Goal: Task Accomplishment & Management: Use online tool/utility

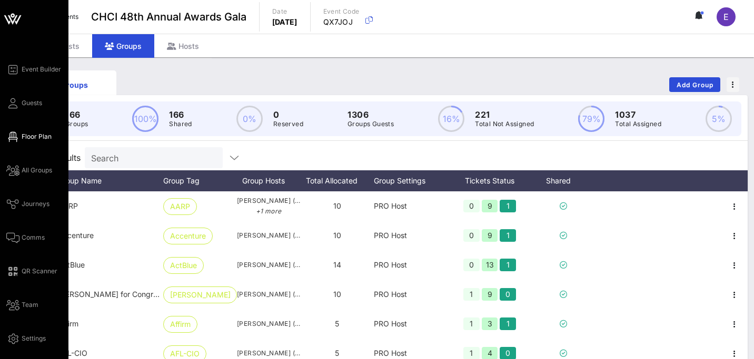
click at [32, 133] on span "Floor Plan" at bounding box center [37, 136] width 30 height 9
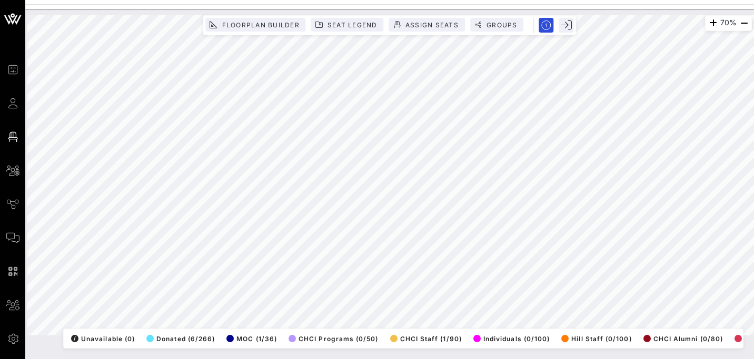
click at [308, 353] on div "70% Floorplan Builder Seat Legend Assign Seats Groups Exit All Reserved Shared …" at bounding box center [389, 184] width 728 height 351
click at [459, 359] on html "Event Builder Guests Floor Plan All Groups Journeys Comms QR Scanner Team Setti…" at bounding box center [377, 179] width 754 height 359
click at [362, 359] on html "Event Builder Guests Floor Plan All Groups Journeys Comms QR Scanner Team Setti…" at bounding box center [377, 179] width 754 height 359
click at [496, 359] on html "Event Builder Guests Floor Plan All Groups Journeys Comms QR Scanner Team Setti…" at bounding box center [377, 179] width 754 height 359
click at [743, 27] on icon "button" at bounding box center [743, 23] width 13 height 13
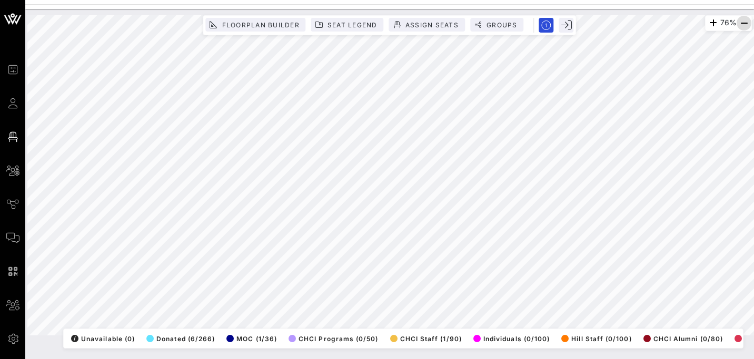
click at [741, 25] on icon "button" at bounding box center [743, 23] width 13 height 13
click at [708, 23] on icon "button" at bounding box center [712, 23] width 13 height 13
click at [708, 23] on icon "button" at bounding box center [713, 23] width 13 height 13
click at [708, 23] on icon "button" at bounding box center [712, 23] width 13 height 13
click at [741, 23] on icon "button" at bounding box center [743, 23] width 13 height 13
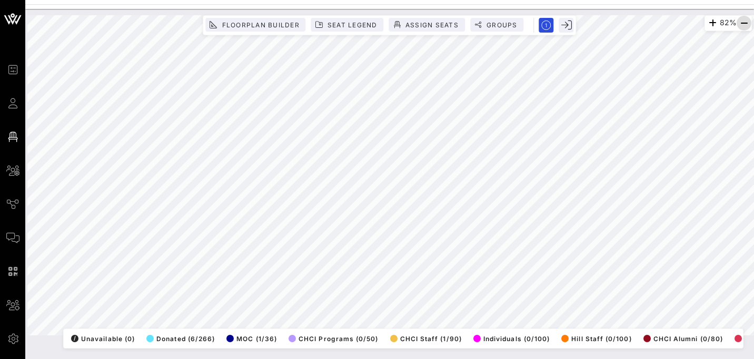
click at [741, 23] on icon "button" at bounding box center [743, 23] width 13 height 13
click at [711, 22] on icon "button" at bounding box center [712, 23] width 13 height 13
click at [753, 195] on html "Event Builder Guests Floor Plan All Groups Journeys Comms QR Scanner Team Setti…" at bounding box center [377, 179] width 754 height 359
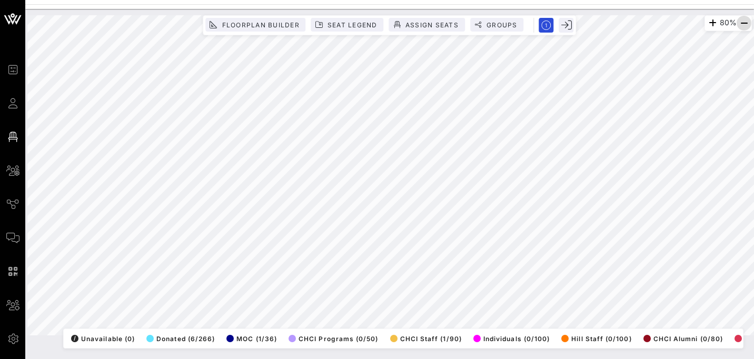
click at [742, 23] on icon "button" at bounding box center [743, 23] width 13 height 13
click at [744, 23] on icon "button" at bounding box center [743, 23] width 13 height 13
click at [714, 25] on icon "button" at bounding box center [712, 23] width 13 height 13
click at [706, 23] on icon "button" at bounding box center [712, 23] width 13 height 13
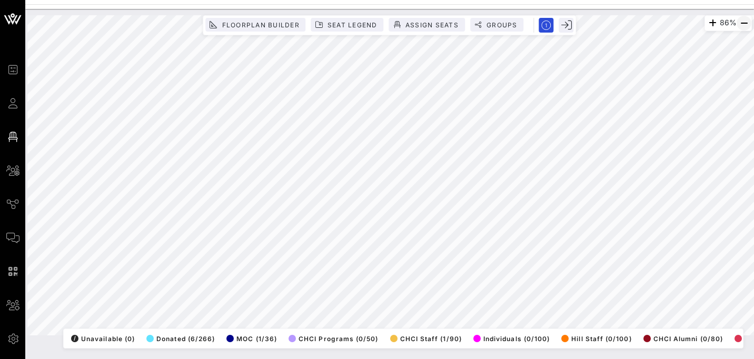
click at [741, 25] on icon "button" at bounding box center [743, 23] width 13 height 13
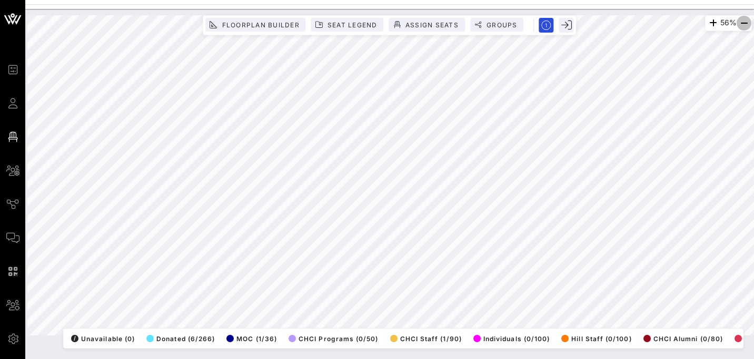
click at [741, 25] on icon "button" at bounding box center [743, 23] width 13 height 13
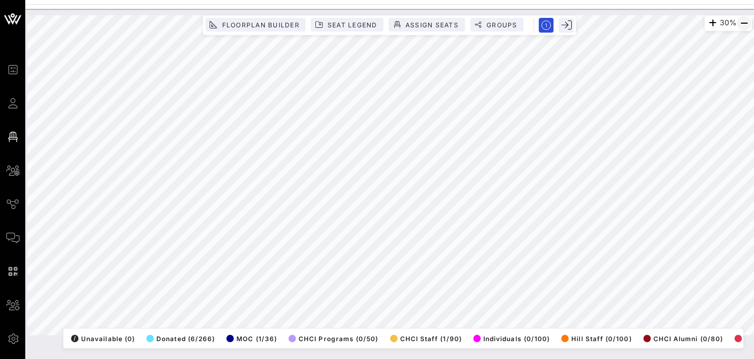
click at [742, 22] on icon "button" at bounding box center [743, 23] width 13 height 13
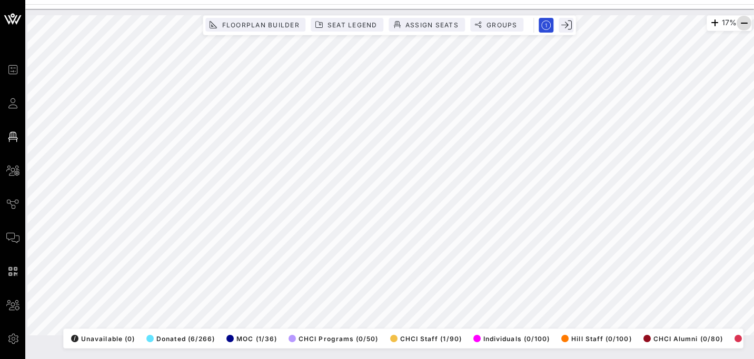
click at [745, 24] on icon "button" at bounding box center [743, 23] width 13 height 13
click at [707, 23] on icon "button" at bounding box center [713, 23] width 13 height 13
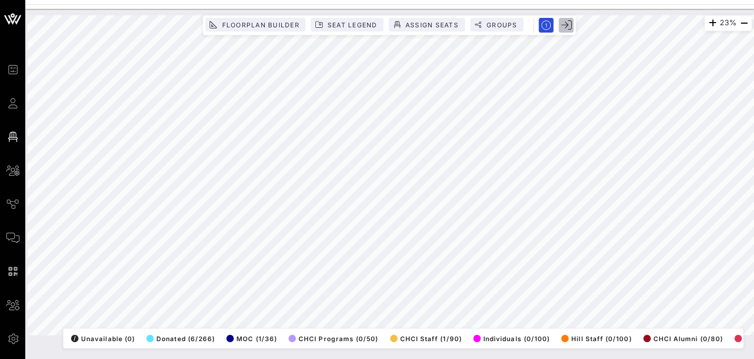
click at [570, 28] on icon "button" at bounding box center [566, 25] width 11 height 11
click at [742, 27] on icon "button" at bounding box center [743, 23] width 13 height 13
click at [740, 27] on icon "button" at bounding box center [743, 23] width 13 height 13
click at [740, 25] on icon "button" at bounding box center [743, 23] width 13 height 13
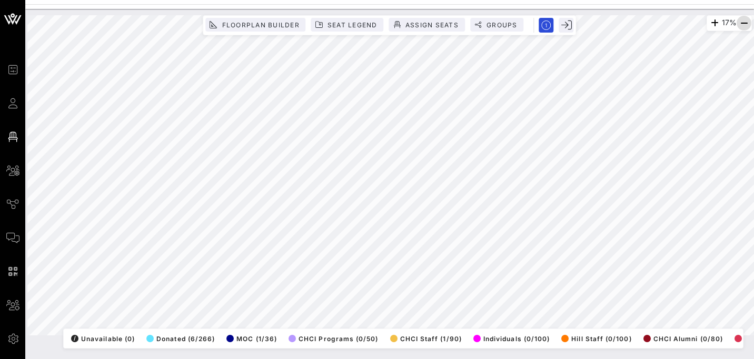
click at [740, 25] on icon "button" at bounding box center [743, 23] width 13 height 13
click at [709, 24] on icon "button" at bounding box center [714, 23] width 13 height 13
click at [709, 24] on icon "button" at bounding box center [713, 23] width 13 height 13
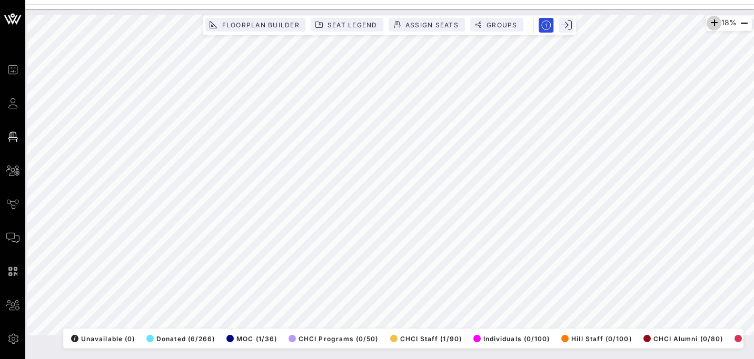
click at [709, 24] on icon "button" at bounding box center [713, 23] width 13 height 13
click at [709, 24] on icon "button" at bounding box center [712, 23] width 13 height 13
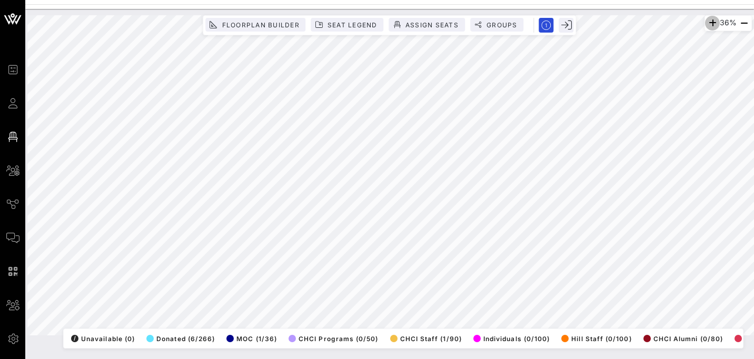
click at [709, 24] on icon "button" at bounding box center [712, 23] width 13 height 13
click at [753, 233] on html "Event Builder Guests Floor Plan All Groups Journeys Comms QR Scanner Team Setti…" at bounding box center [377, 179] width 754 height 359
click at [609, 336] on div "44% Floorplan Builder Seat Legend Assign Seats Groups Exit All Reserved Shared …" at bounding box center [389, 175] width 724 height 321
click at [709, 23] on icon "button" at bounding box center [712, 23] width 13 height 13
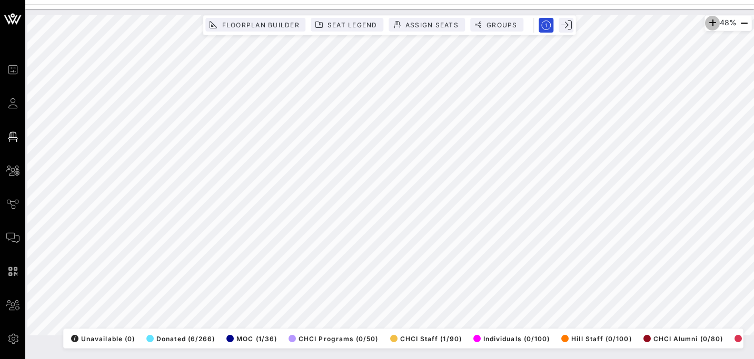
click at [709, 23] on icon "button" at bounding box center [712, 23] width 13 height 13
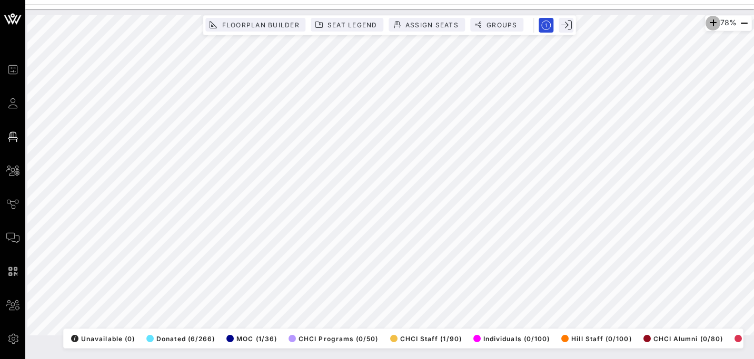
click at [709, 23] on icon "button" at bounding box center [712, 23] width 13 height 13
click at [704, 21] on icon "button" at bounding box center [709, 23] width 13 height 13
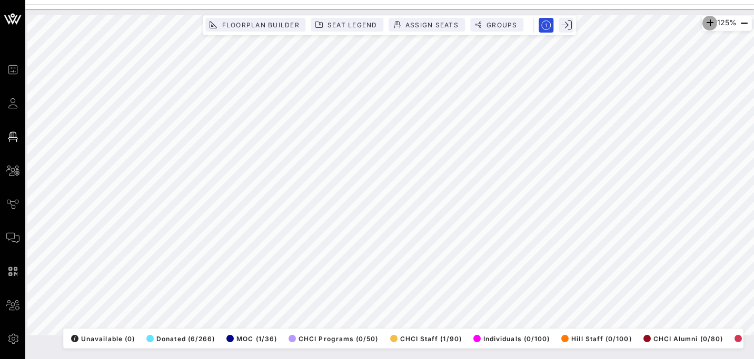
click at [704, 21] on icon "button" at bounding box center [709, 23] width 13 height 13
click at [706, 25] on icon "button" at bounding box center [709, 23] width 13 height 13
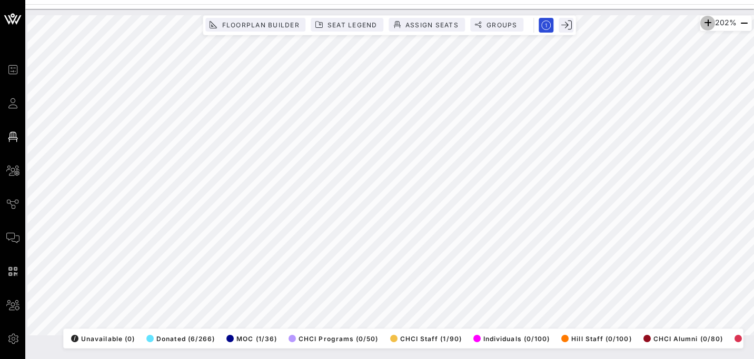
click at [706, 25] on icon "button" at bounding box center [707, 23] width 13 height 13
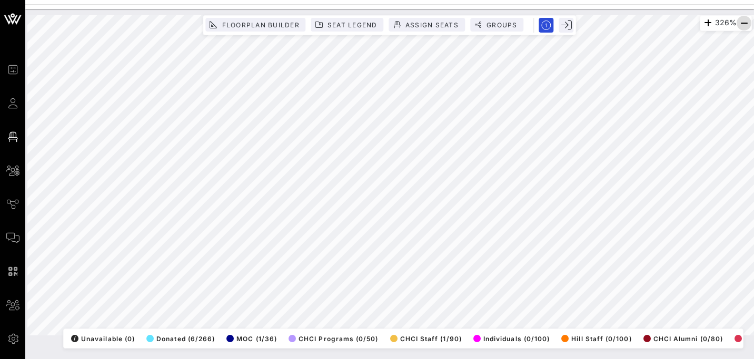
click at [742, 25] on icon "button" at bounding box center [743, 23] width 13 height 13
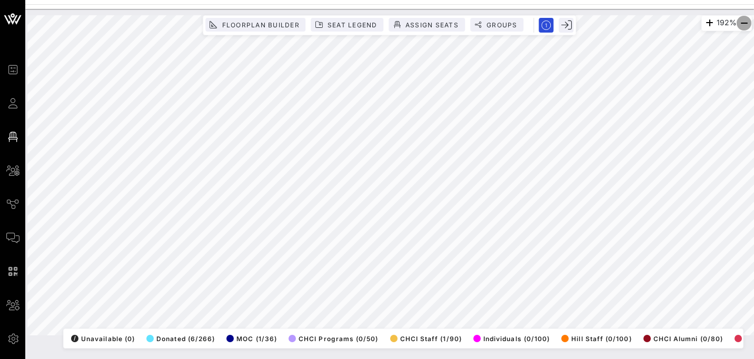
click at [742, 25] on icon "button" at bounding box center [743, 23] width 13 height 13
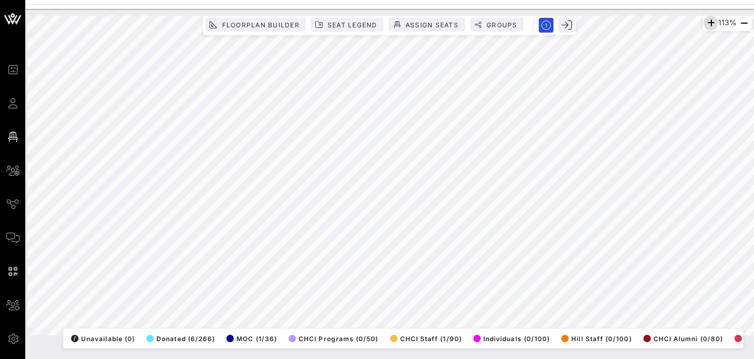
click at [708, 22] on icon "button" at bounding box center [710, 23] width 13 height 13
click at [708, 22] on icon "button" at bounding box center [709, 23] width 13 height 13
click at [742, 25] on icon "button" at bounding box center [743, 23] width 13 height 13
click at [709, 24] on icon "button" at bounding box center [712, 23] width 13 height 13
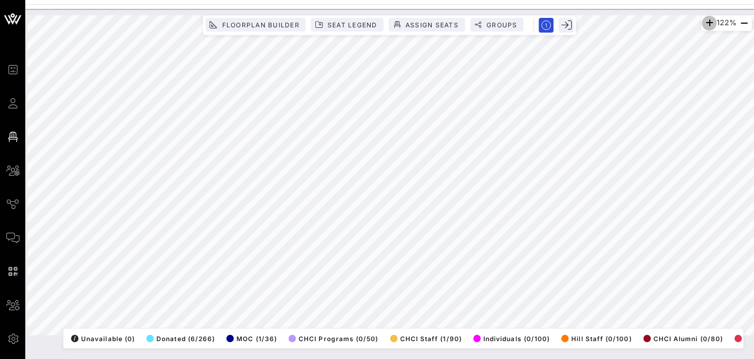
click at [709, 24] on icon "button" at bounding box center [709, 23] width 13 height 13
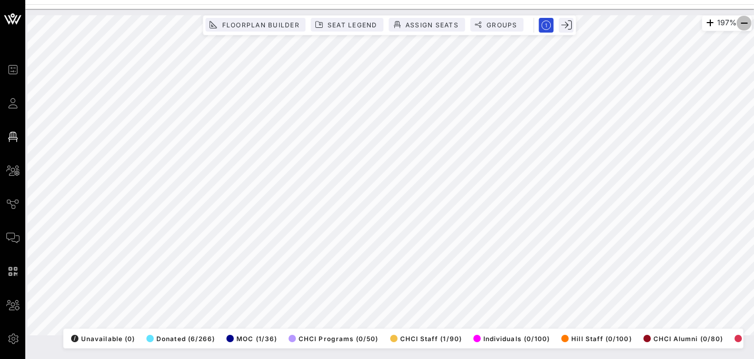
click at [742, 20] on icon "button" at bounding box center [743, 23] width 13 height 13
click at [744, 21] on icon "button" at bounding box center [743, 23] width 13 height 13
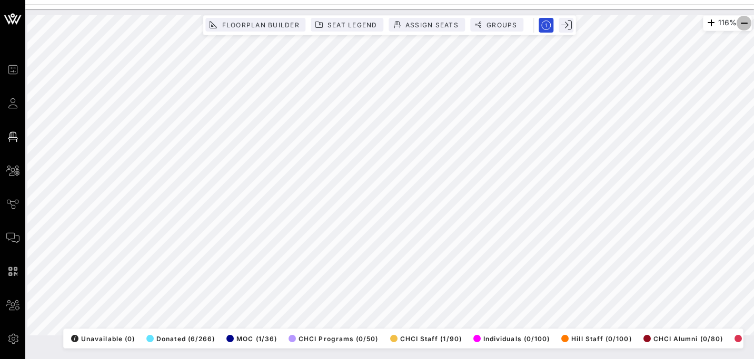
click at [744, 21] on icon "button" at bounding box center [743, 23] width 13 height 13
click at [703, 22] on icon "button" at bounding box center [709, 23] width 13 height 13
click at [705, 22] on icon "button" at bounding box center [711, 23] width 13 height 13
click at [703, 22] on icon "button" at bounding box center [709, 23] width 13 height 13
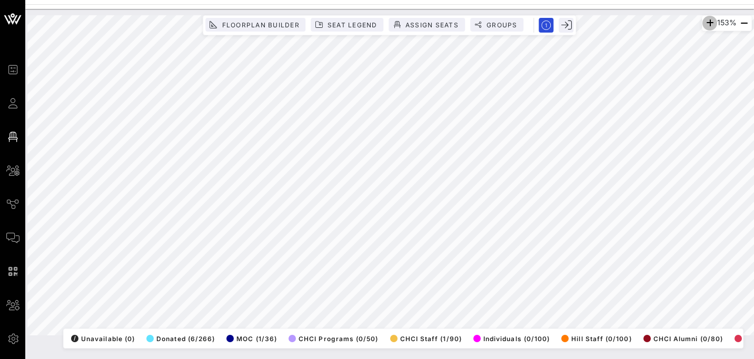
click at [703, 22] on icon "button" at bounding box center [709, 23] width 13 height 13
click at [706, 24] on icon "button" at bounding box center [709, 23] width 13 height 13
click at [706, 24] on icon "button" at bounding box center [707, 23] width 13 height 13
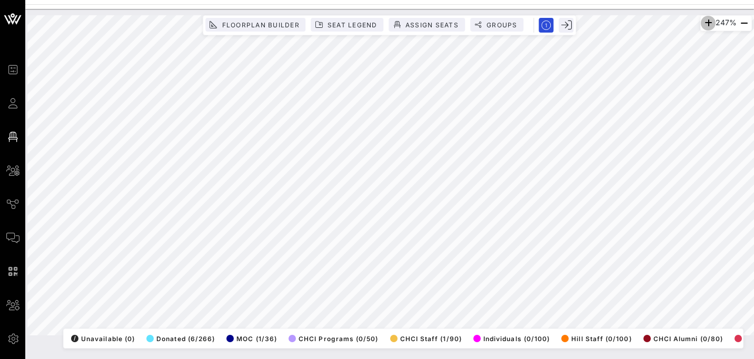
click at [706, 24] on icon "button" at bounding box center [708, 23] width 13 height 13
click at [704, 28] on icon "button" at bounding box center [708, 23] width 13 height 13
click at [704, 28] on icon "button" at bounding box center [707, 23] width 13 height 13
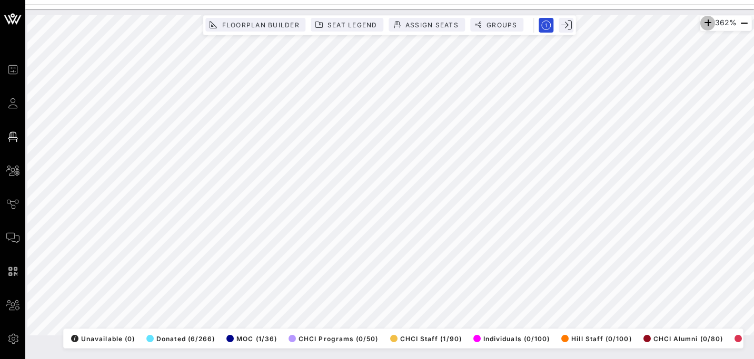
click at [704, 28] on icon "button" at bounding box center [707, 23] width 13 height 13
click at [753, 182] on html "Event Builder Guests Floor Plan All Groups Journeys Comms QR Scanner Team Setti…" at bounding box center [377, 179] width 754 height 359
click at [744, 20] on icon "button" at bounding box center [743, 23] width 13 height 13
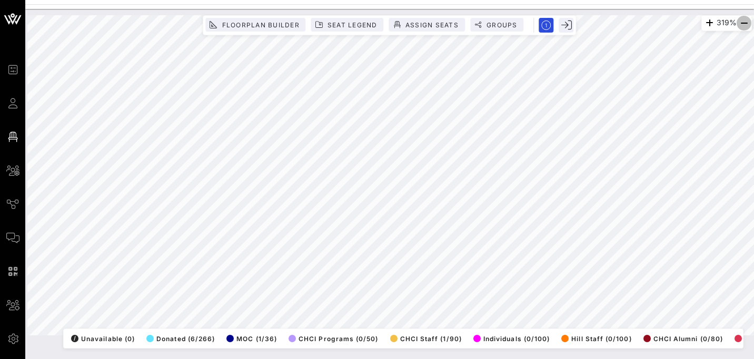
click at [744, 20] on icon "button" at bounding box center [743, 23] width 13 height 13
click at [743, 22] on icon "button" at bounding box center [743, 23] width 13 height 13
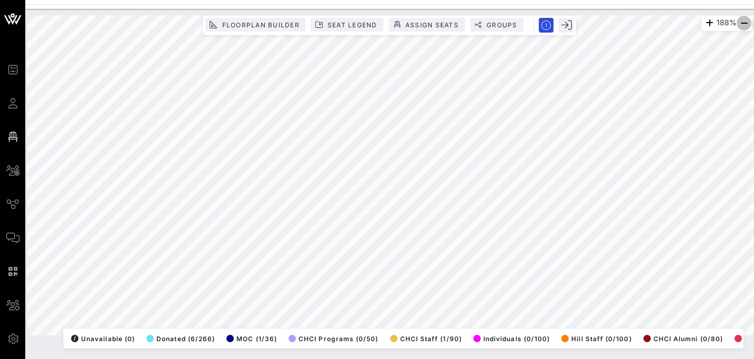
click at [743, 22] on icon "button" at bounding box center [743, 23] width 13 height 13
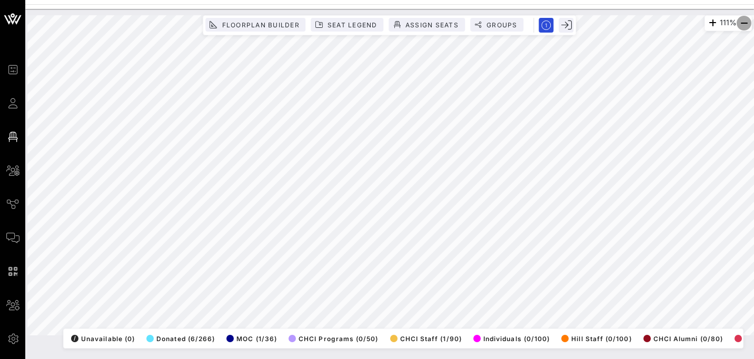
click at [743, 22] on icon "button" at bounding box center [743, 23] width 13 height 13
click at [444, 336] on div "90% Floorplan Builder Seat Legend Assign Seats Groups Exit All Reserved Shared …" at bounding box center [389, 175] width 724 height 321
click at [746, 20] on icon "button" at bounding box center [743, 23] width 13 height 13
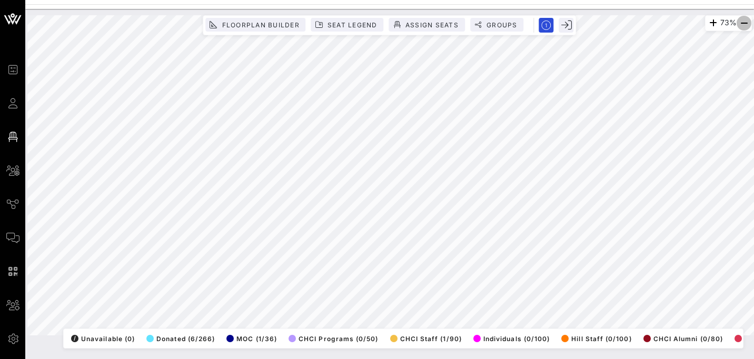
click at [746, 20] on icon "button" at bounding box center [743, 23] width 13 height 13
click at [706, 23] on icon "button" at bounding box center [712, 23] width 13 height 13
click at [707, 23] on span "button" at bounding box center [714, 23] width 15 height 13
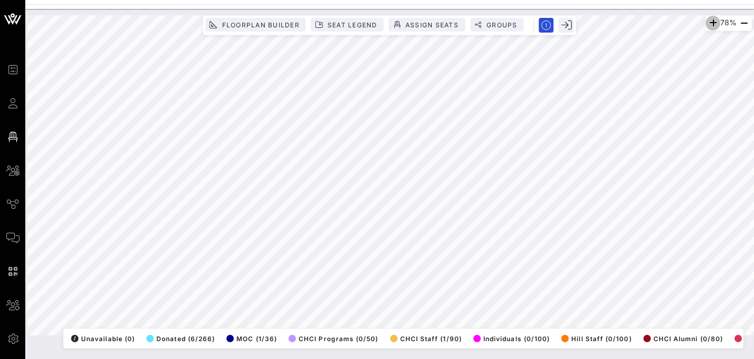
click at [706, 23] on icon "button" at bounding box center [712, 23] width 13 height 13
click at [639, 13] on div "86% Floorplan Builder Seat Legend Assign Seats Groups Exit All Reserved Shared …" at bounding box center [389, 175] width 737 height 333
click at [741, 21] on icon "button" at bounding box center [743, 23] width 13 height 13
click at [709, 23] on icon "button" at bounding box center [712, 23] width 13 height 13
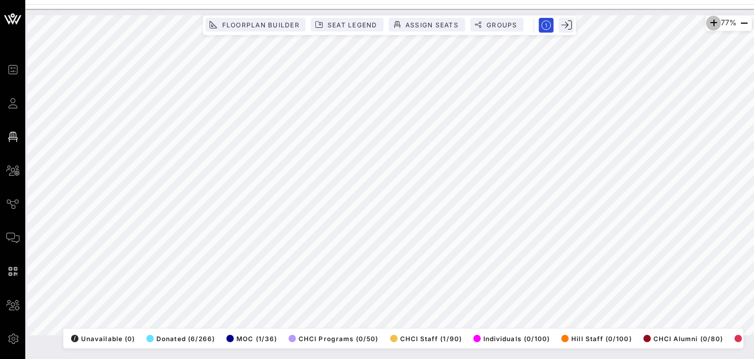
click at [709, 23] on icon "button" at bounding box center [713, 23] width 13 height 13
click at [707, 23] on icon "button" at bounding box center [712, 23] width 13 height 13
click at [706, 22] on icon "button" at bounding box center [710, 23] width 13 height 13
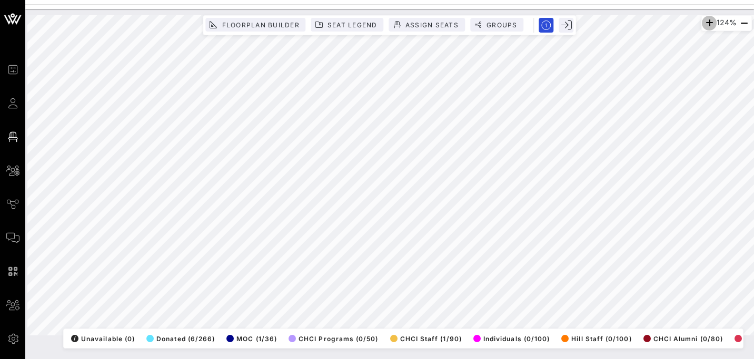
click at [706, 22] on icon "button" at bounding box center [709, 23] width 13 height 13
click at [746, 26] on icon "button" at bounding box center [743, 23] width 13 height 13
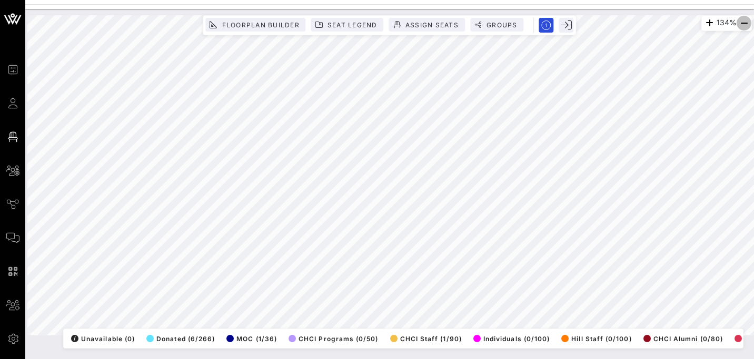
click at [746, 26] on icon "button" at bounding box center [743, 23] width 13 height 13
click at [707, 0] on html "Event Builder Guests Floor Plan All Groups Journeys Comms QR Scanner Team Setti…" at bounding box center [377, 179] width 754 height 359
click at [740, 23] on icon "button" at bounding box center [743, 23] width 13 height 13
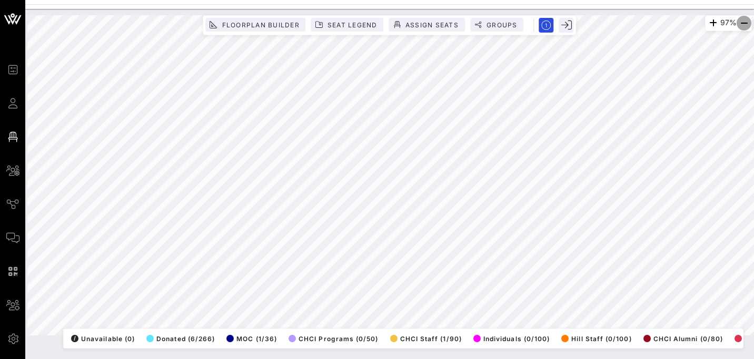
click at [740, 23] on icon "button" at bounding box center [743, 23] width 13 height 13
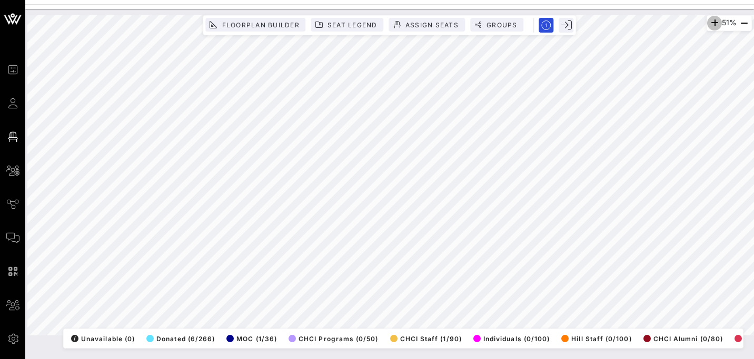
click at [711, 24] on icon "button" at bounding box center [714, 23] width 13 height 13
click at [709, 24] on icon "button" at bounding box center [712, 23] width 13 height 13
click at [707, 25] on icon "button" at bounding box center [712, 23] width 13 height 13
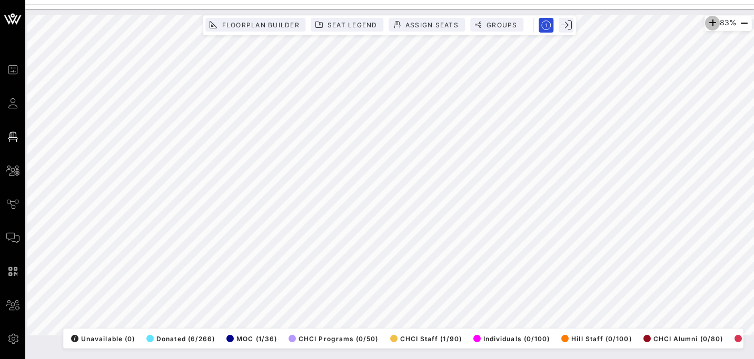
click at [707, 25] on icon "button" at bounding box center [712, 23] width 13 height 13
click at [709, 23] on icon "button" at bounding box center [710, 23] width 13 height 13
click at [709, 23] on icon "button" at bounding box center [712, 23] width 13 height 13
click at [709, 23] on icon "button" at bounding box center [709, 23] width 13 height 13
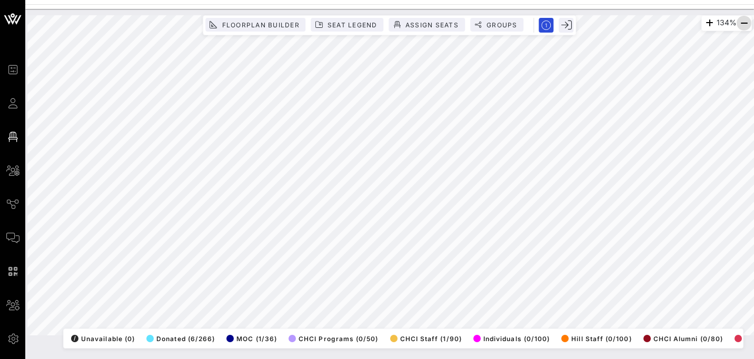
click at [744, 24] on icon "button" at bounding box center [743, 23] width 13 height 13
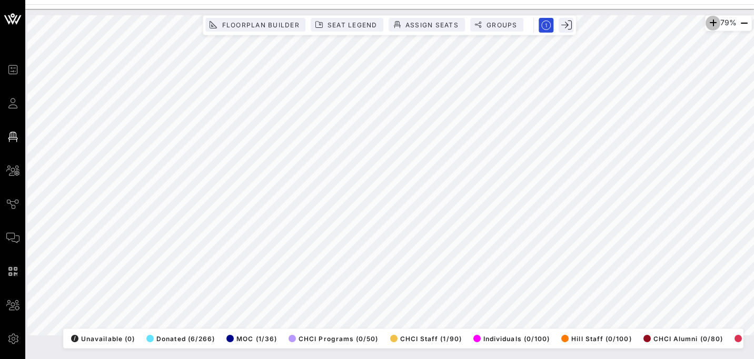
click at [710, 26] on icon "button" at bounding box center [712, 23] width 13 height 13
click at [710, 26] on icon "button" at bounding box center [709, 23] width 13 height 13
click at [753, 144] on html "Event Builder Guests Floor Plan All Groups Journeys Comms QR Scanner Team Setti…" at bounding box center [377, 179] width 754 height 359
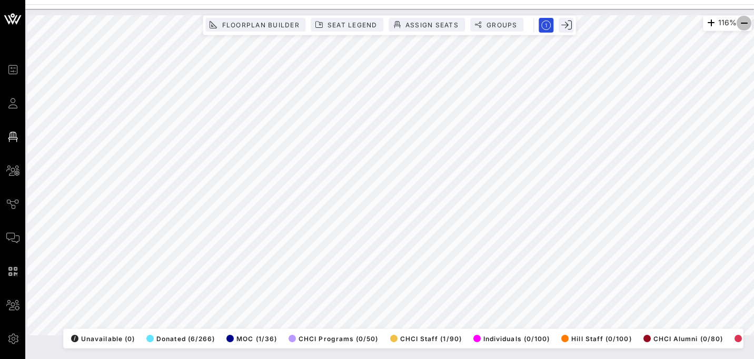
click at [746, 26] on icon "button" at bounding box center [743, 23] width 13 height 13
click at [742, 24] on icon "button" at bounding box center [743, 23] width 13 height 13
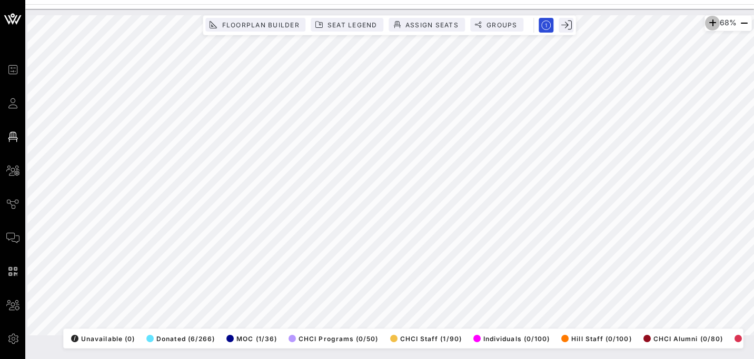
click at [708, 26] on icon "button" at bounding box center [712, 23] width 13 height 13
click at [708, 26] on icon "button" at bounding box center [713, 23] width 13 height 13
click at [705, 24] on icon "button" at bounding box center [709, 23] width 13 height 13
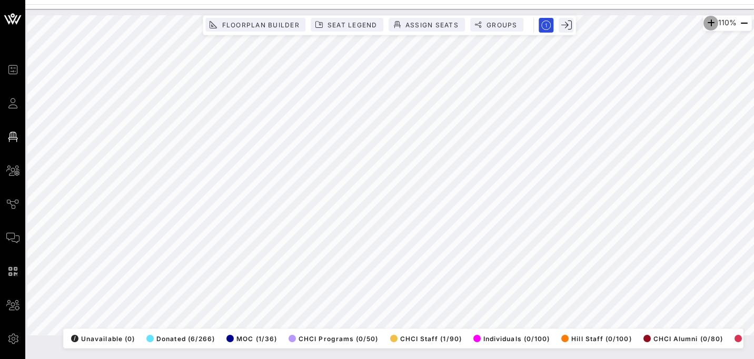
click at [705, 24] on icon "button" at bounding box center [710, 23] width 13 height 13
click at [704, 26] on icon "button" at bounding box center [709, 23] width 13 height 13
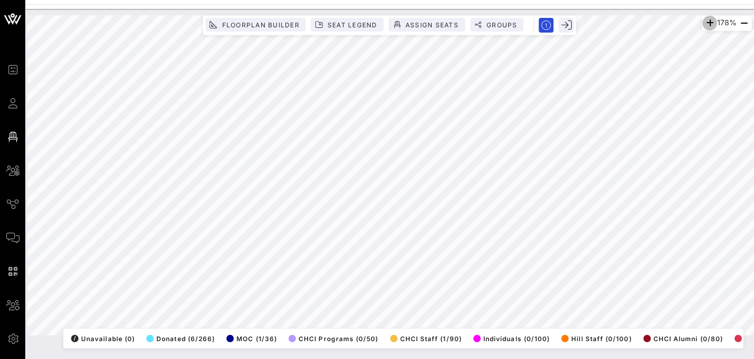
click at [704, 26] on icon "button" at bounding box center [709, 23] width 13 height 13
click at [704, 26] on icon "button" at bounding box center [708, 23] width 13 height 13
click at [704, 26] on icon "button" at bounding box center [709, 23] width 13 height 13
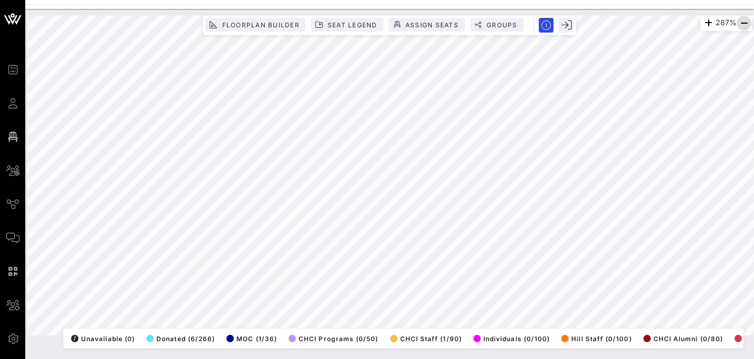
click at [742, 21] on icon "button" at bounding box center [743, 23] width 13 height 13
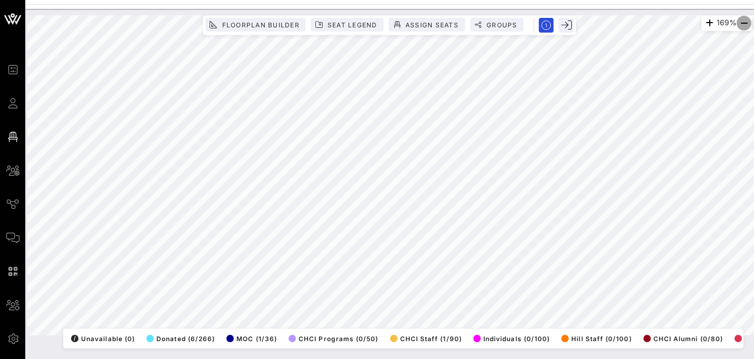
click at [742, 21] on icon "button" at bounding box center [743, 23] width 13 height 13
click at [739, 25] on icon "button" at bounding box center [743, 23] width 13 height 13
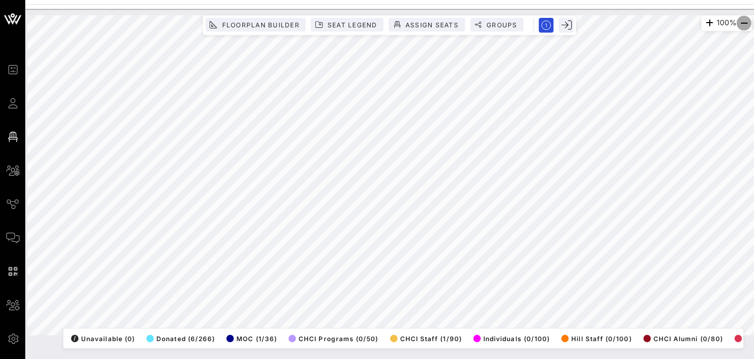
click at [739, 25] on icon "button" at bounding box center [743, 23] width 13 height 13
click at [741, 24] on icon "button" at bounding box center [743, 23] width 13 height 13
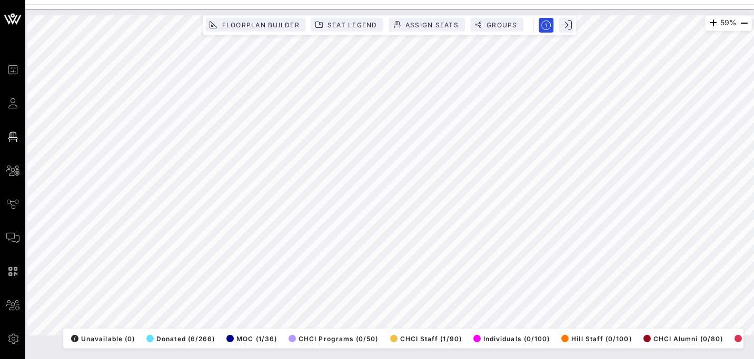
click at [664, 359] on html "Event Builder Guests Floor Plan All Groups Journeys Comms QR Scanner Team Setti…" at bounding box center [377, 179] width 754 height 359
click at [753, 0] on html "Event Builder Guests Floor Plan All Groups Journeys Comms QR Scanner Team Setti…" at bounding box center [377, 179] width 754 height 359
click at [753, 227] on html "Event Builder Guests Floor Plan All Groups Journeys Comms QR Scanner Team Setti…" at bounding box center [377, 179] width 754 height 359
click at [712, 25] on icon "button" at bounding box center [712, 23] width 13 height 13
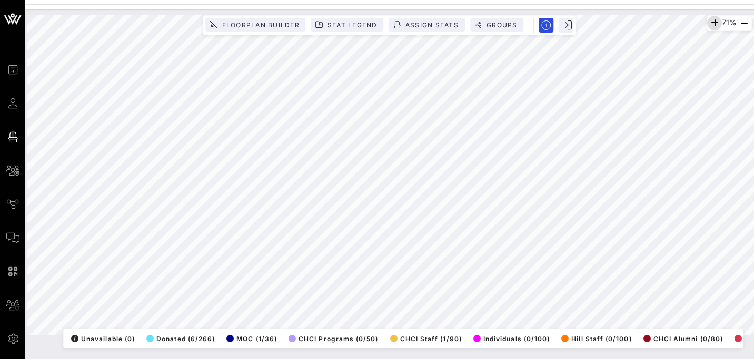
click at [712, 25] on icon "button" at bounding box center [714, 23] width 13 height 13
click at [712, 25] on icon "button" at bounding box center [712, 23] width 13 height 13
click at [709, 22] on icon "button" at bounding box center [712, 23] width 13 height 13
click at [709, 22] on icon "button" at bounding box center [709, 23] width 13 height 13
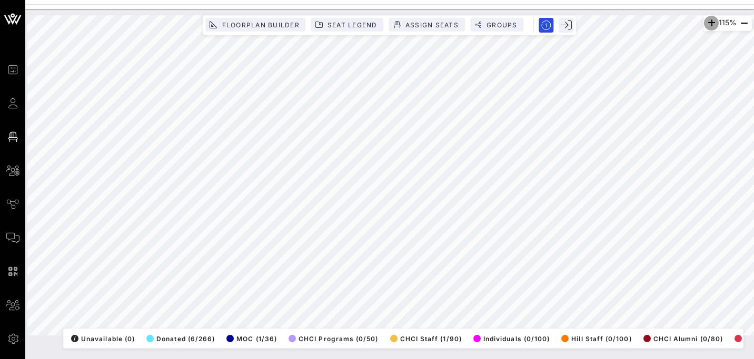
click at [709, 22] on icon "button" at bounding box center [711, 23] width 13 height 13
click at [709, 22] on icon "button" at bounding box center [709, 23] width 13 height 13
